Goal: Find specific page/section: Find specific page/section

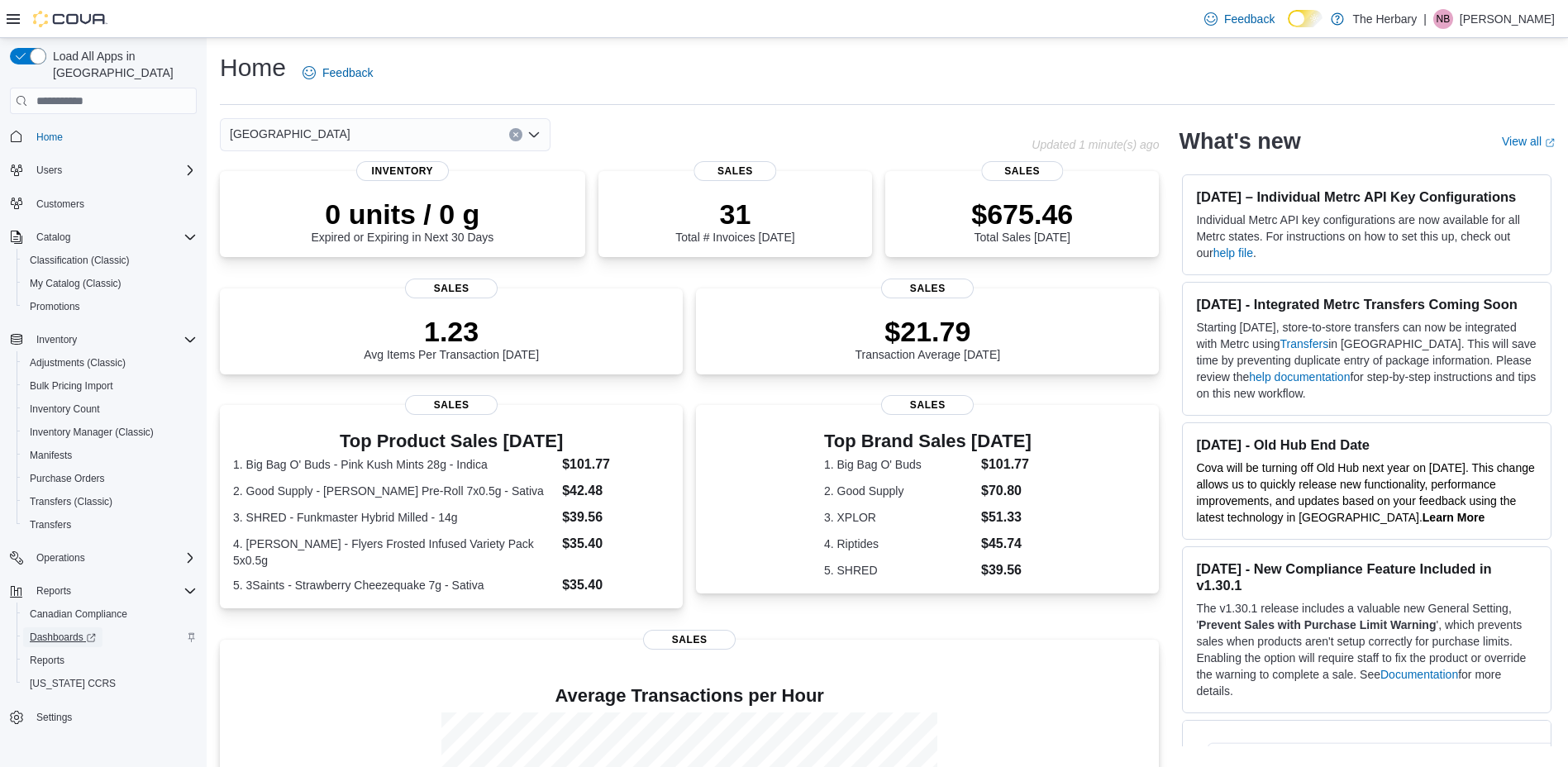
click at [63, 630] on span "Dashboards" at bounding box center [62, 636] width 66 height 13
